Goal: Check status: Check status

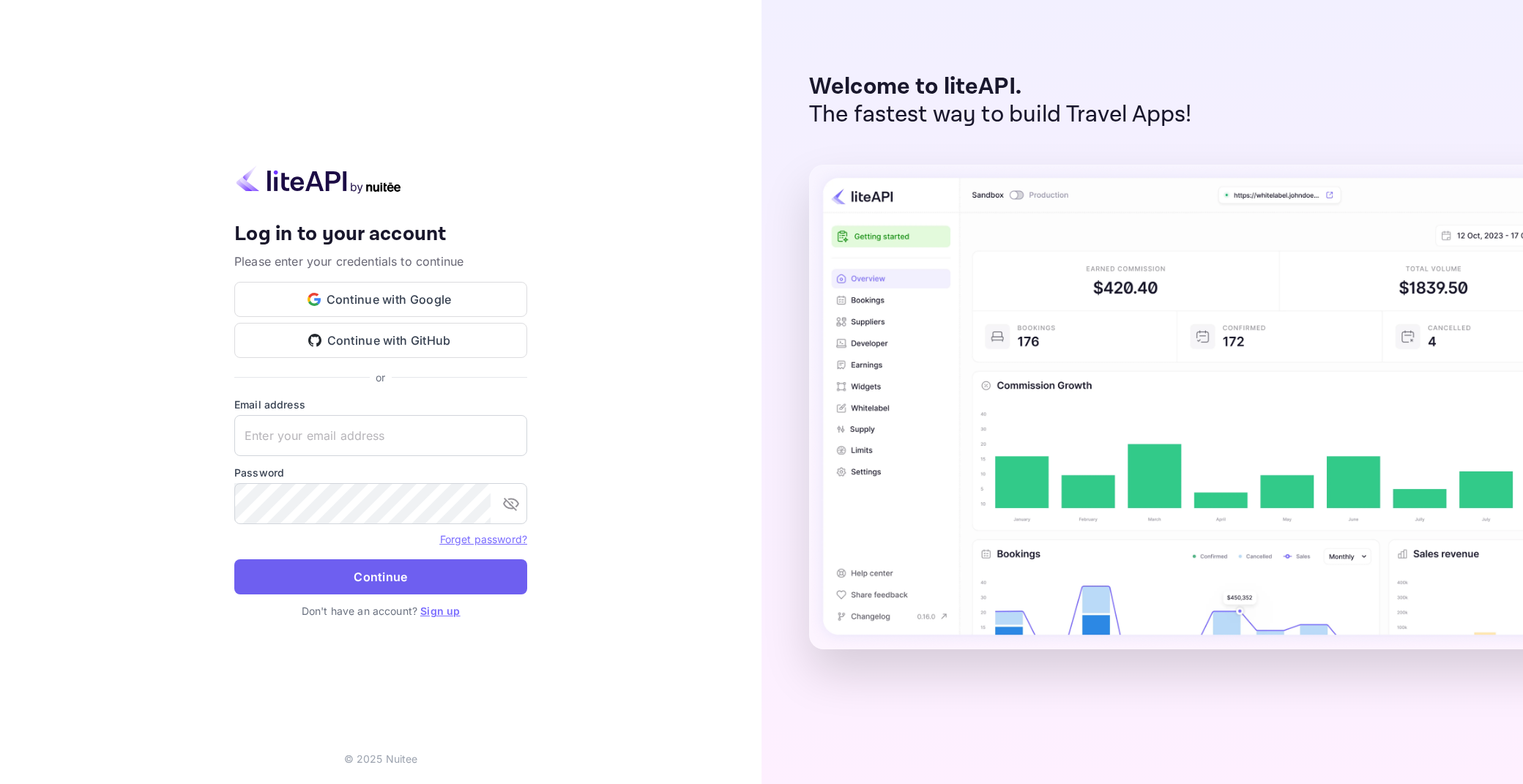
type input "adminpassword_support@yandex-team.ru"
click at [377, 581] on button "Continue" at bounding box center [380, 577] width 293 height 35
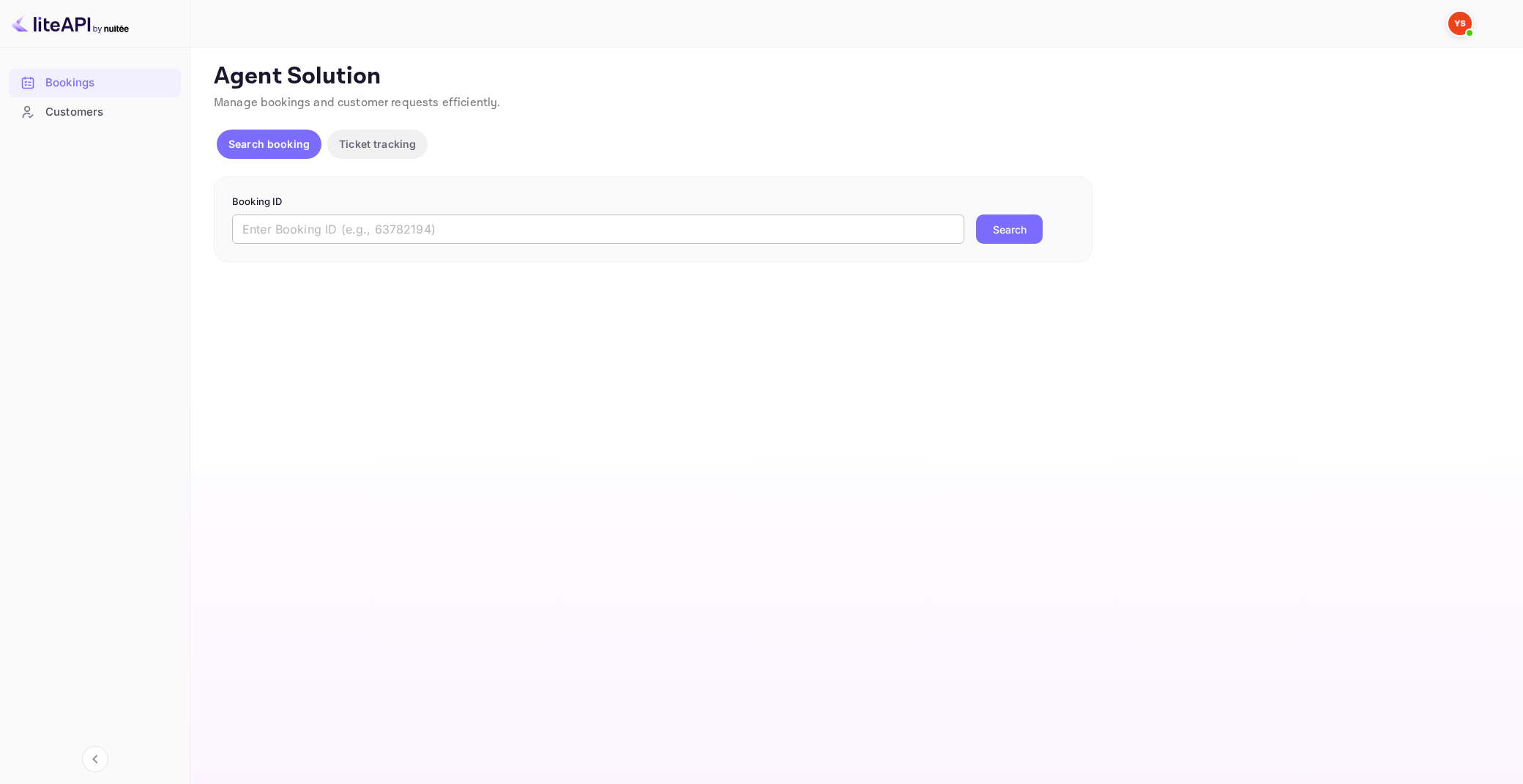
click at [537, 224] on input "text" at bounding box center [598, 229] width 732 height 29
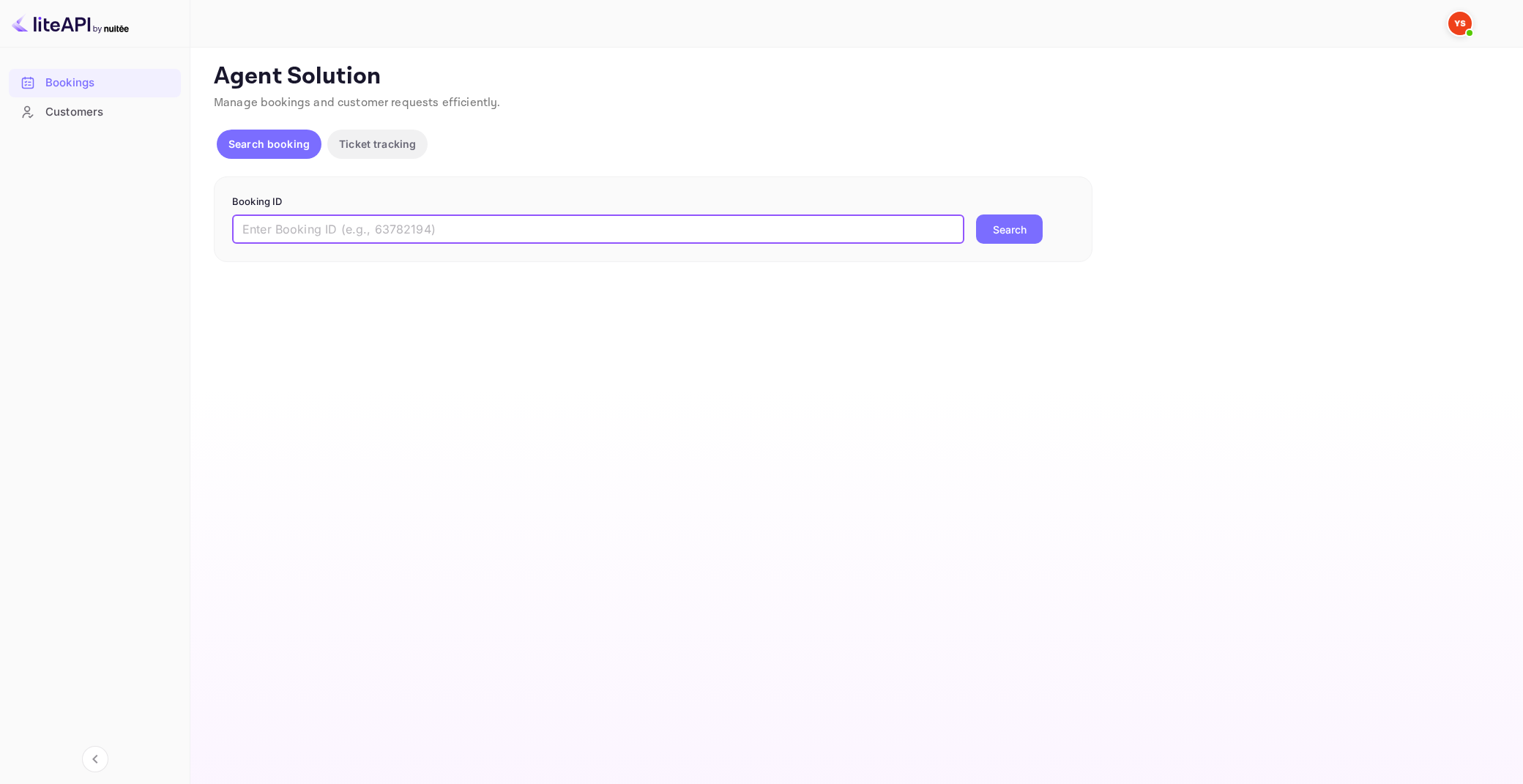
paste input "8898273"
type input "8898273"
click at [977, 214] on button "Search" at bounding box center [1010, 229] width 67 height 29
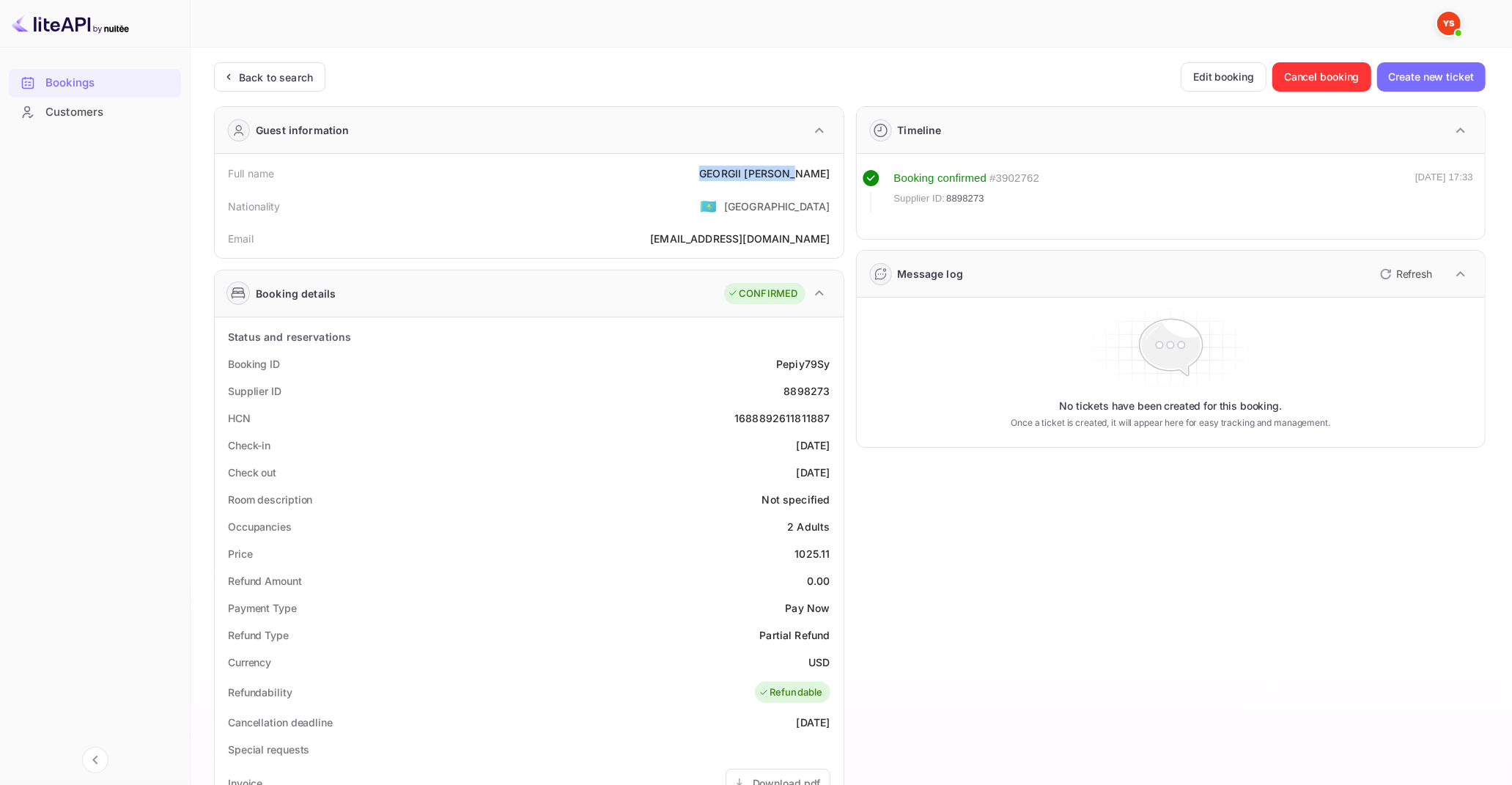
drag, startPoint x: 728, startPoint y: 168, endPoint x: 831, endPoint y: 173, distance: 103.1
click at [831, 173] on div "Full name [PERSON_NAME]" at bounding box center [529, 173] width 617 height 27
copy div "[PERSON_NAME]"
drag, startPoint x: 796, startPoint y: 553, endPoint x: 835, endPoint y: 556, distance: 39.1
click at [835, 556] on div "Price 1025.11" at bounding box center [529, 553] width 617 height 27
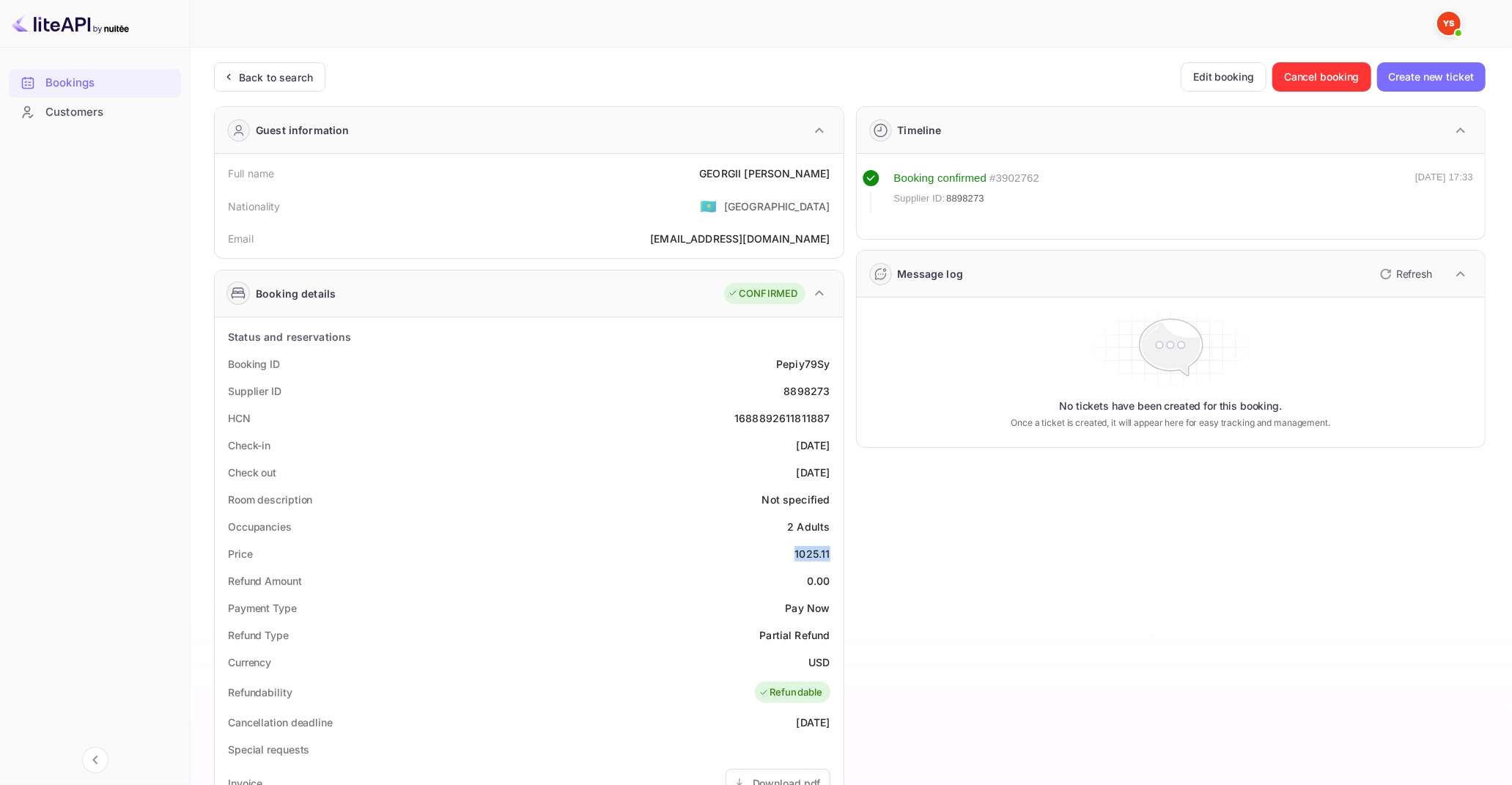
copy div "1025.11"
click at [821, 663] on div "USD" at bounding box center [819, 662] width 21 height 16
click at [820, 662] on div "USD" at bounding box center [819, 662] width 21 height 16
copy div "USD"
click at [258, 78] on div "Back to search" at bounding box center [276, 78] width 74 height 16
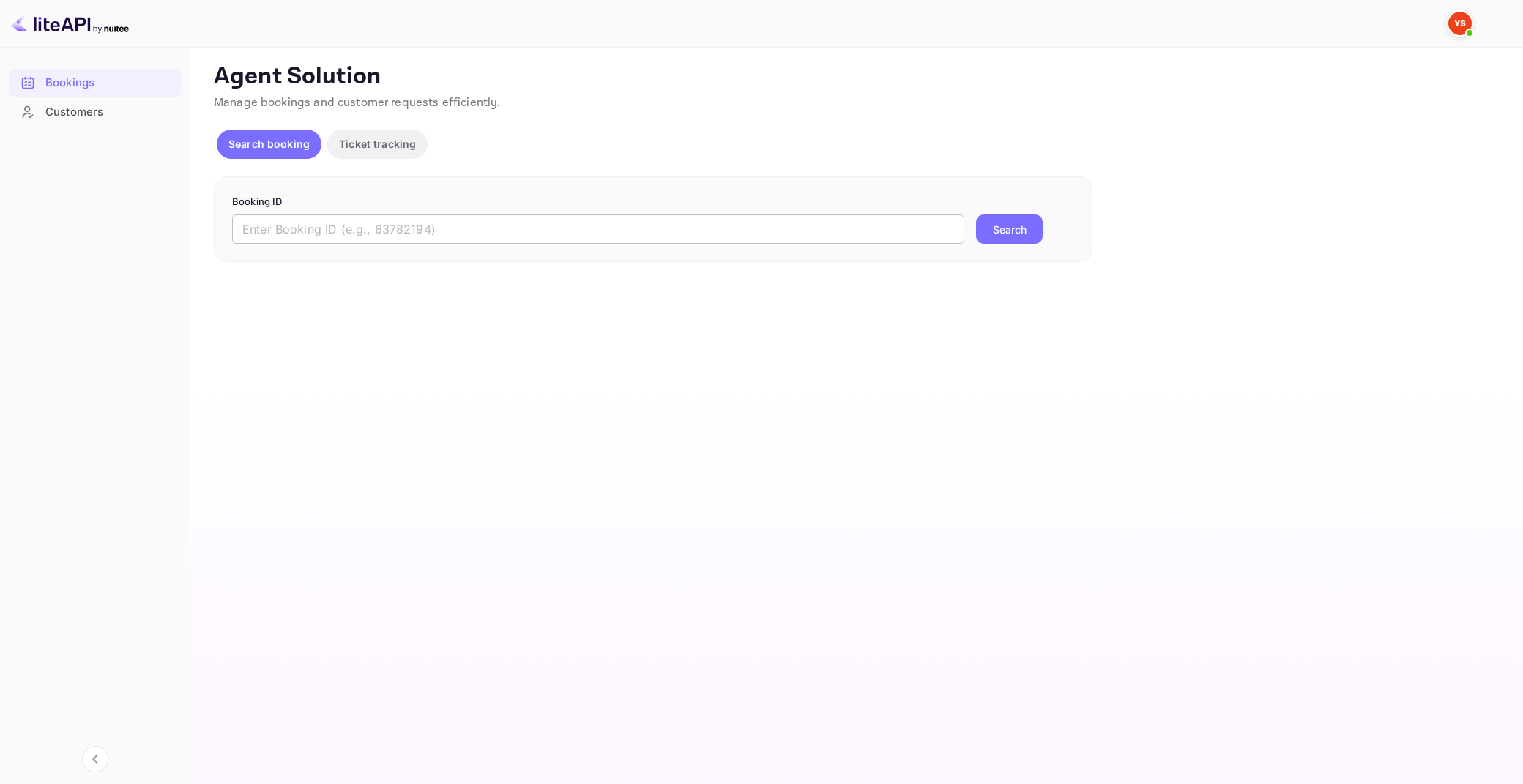
click at [661, 217] on input "text" at bounding box center [598, 229] width 732 height 29
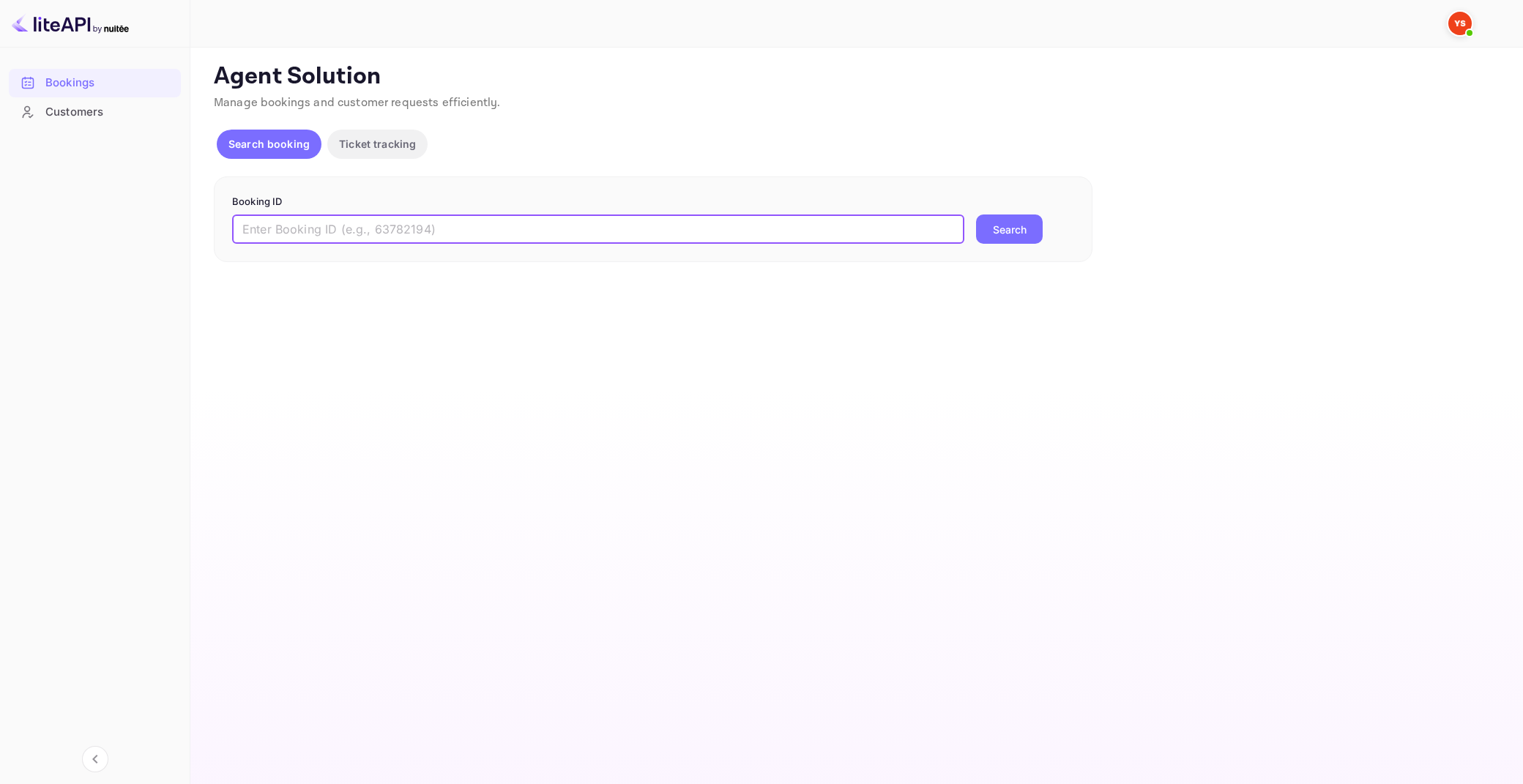
paste input "9418371"
type input "9418371"
click at [977, 214] on button "Search" at bounding box center [1010, 229] width 67 height 29
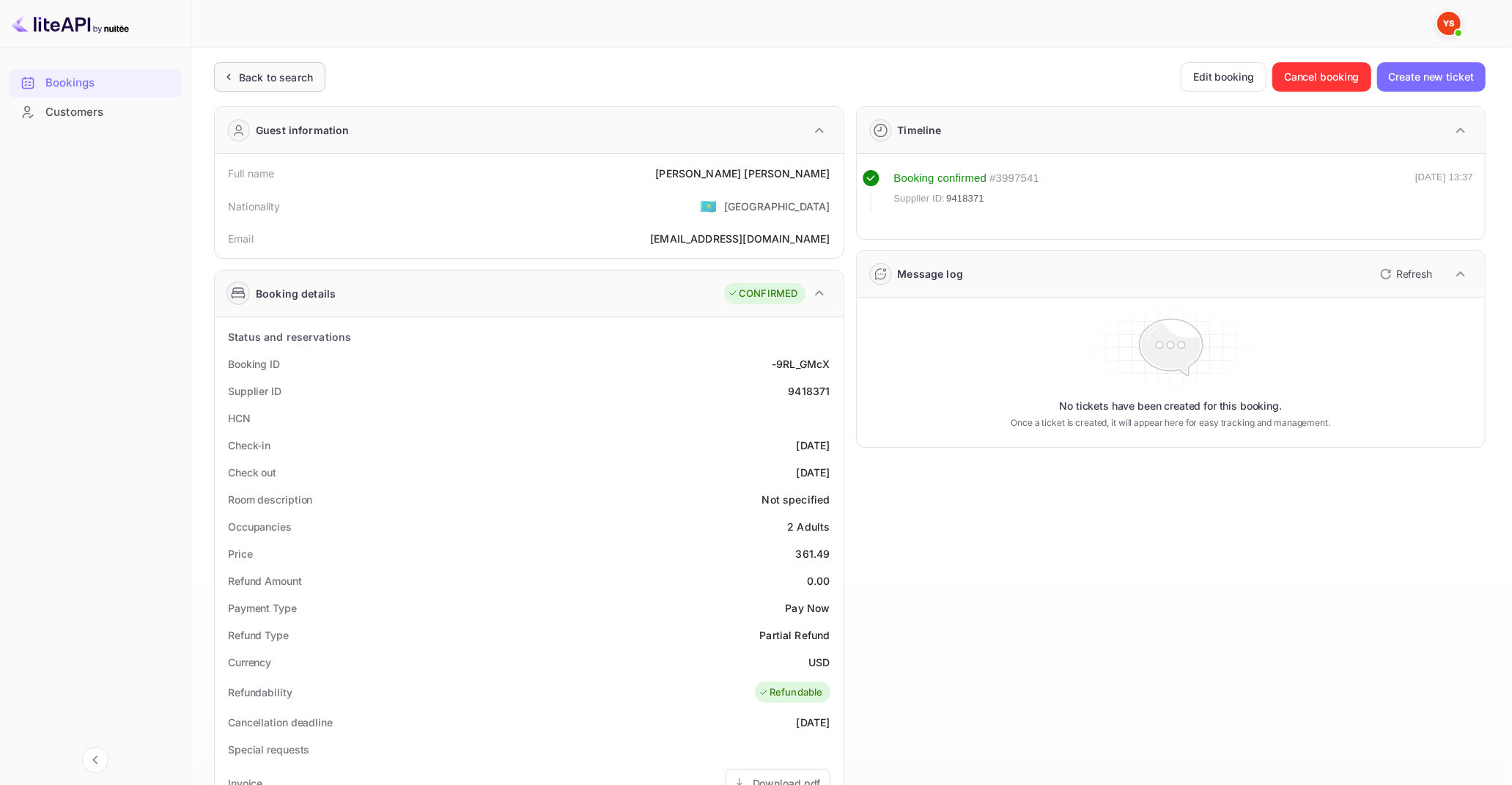
click at [285, 76] on div "Back to search" at bounding box center [276, 78] width 74 height 16
